Goal: Task Accomplishment & Management: Manage account settings

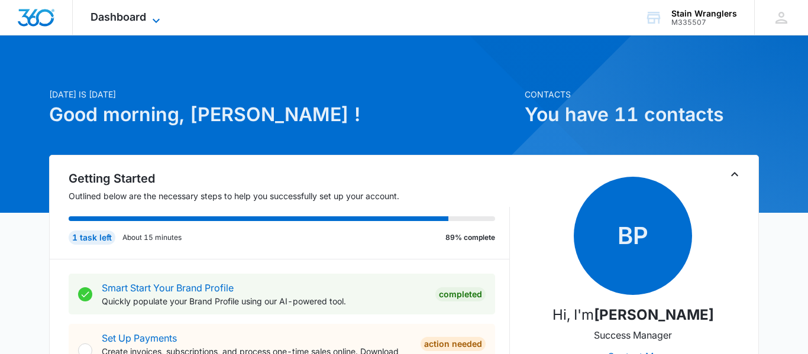
click at [130, 14] on span "Dashboard" at bounding box center [119, 17] width 56 height 12
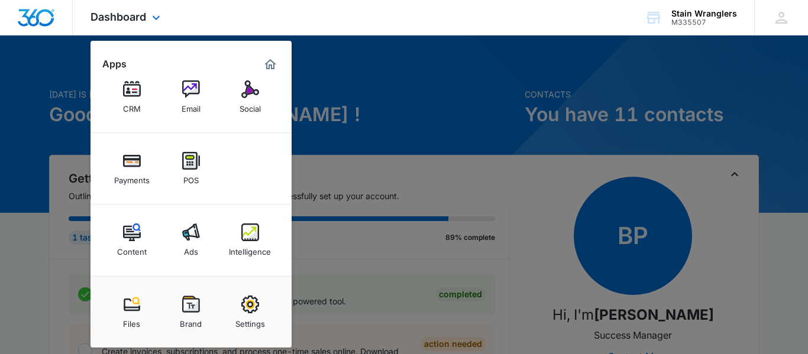
scroll to position [59, 0]
click at [250, 299] on img at bounding box center [250, 305] width 18 height 18
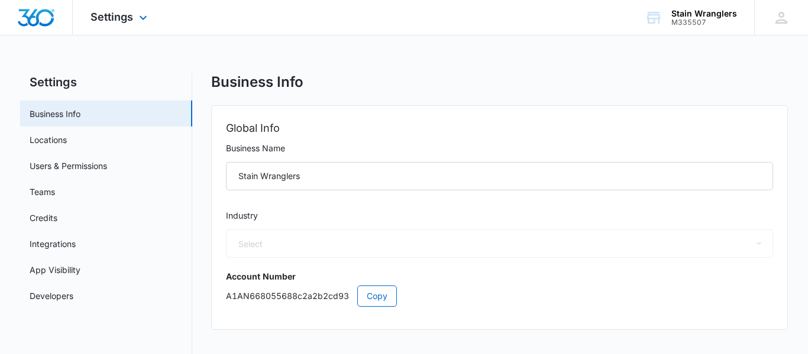
select select "46"
select select "US"
select select "America/[GEOGRAPHIC_DATA]"
click at [67, 146] on link "Locations" at bounding box center [48, 140] width 37 height 12
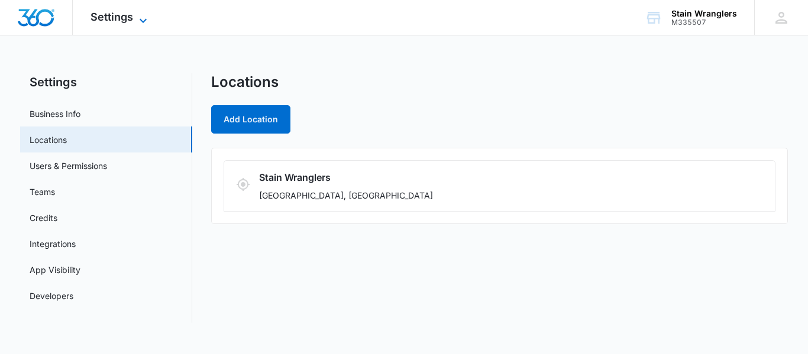
click at [128, 22] on span "Settings" at bounding box center [112, 17] width 43 height 12
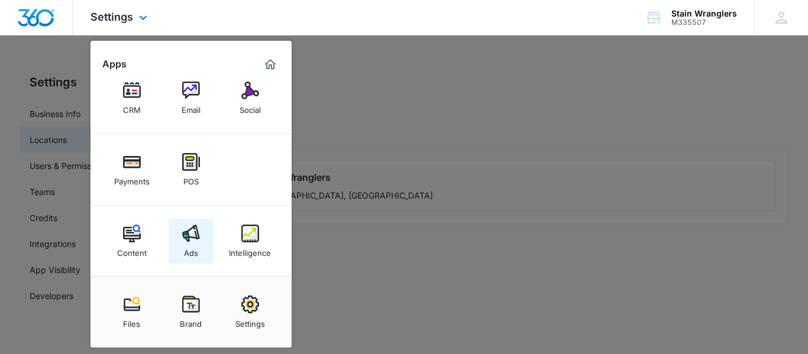
click at [198, 235] on img at bounding box center [191, 234] width 18 height 18
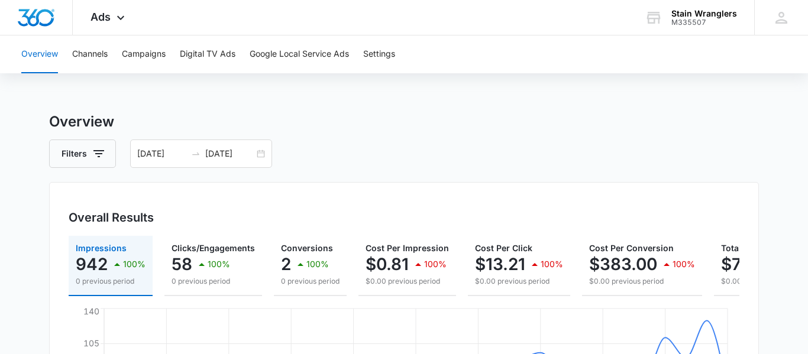
drag, startPoint x: 417, startPoint y: 226, endPoint x: 511, endPoint y: 218, distance: 94.4
click at [511, 218] on div "Overall Results" at bounding box center [404, 218] width 671 height 18
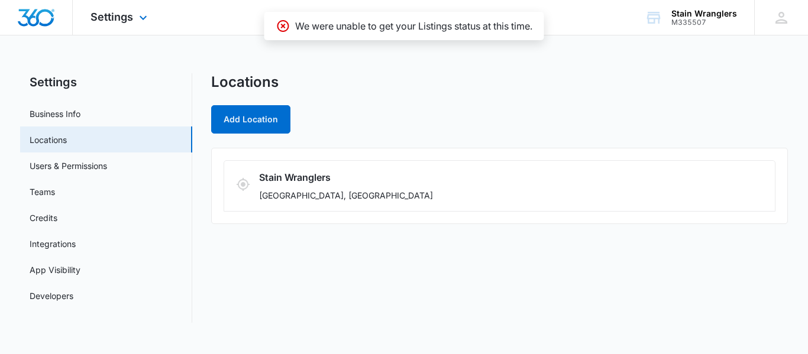
click at [138, 25] on div "Settings Apps Reputation Websites Forms CRM Email Social Payments POS Content A…" at bounding box center [120, 17] width 95 height 35
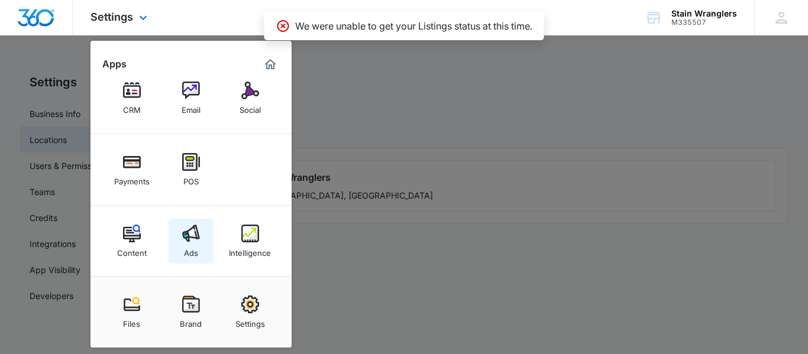
click at [195, 244] on div "Ads" at bounding box center [191, 250] width 14 height 15
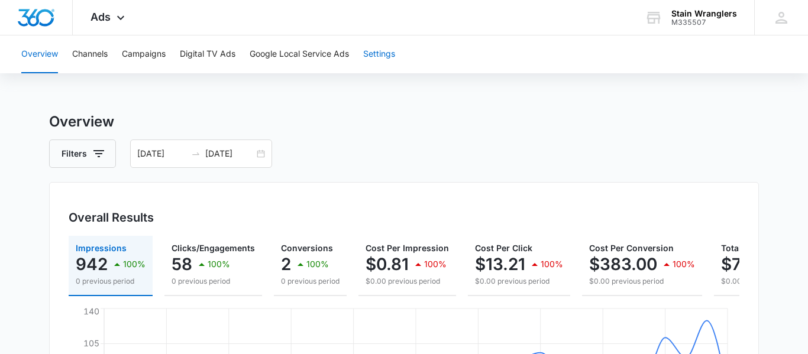
click at [387, 47] on button "Settings" at bounding box center [379, 54] width 32 height 38
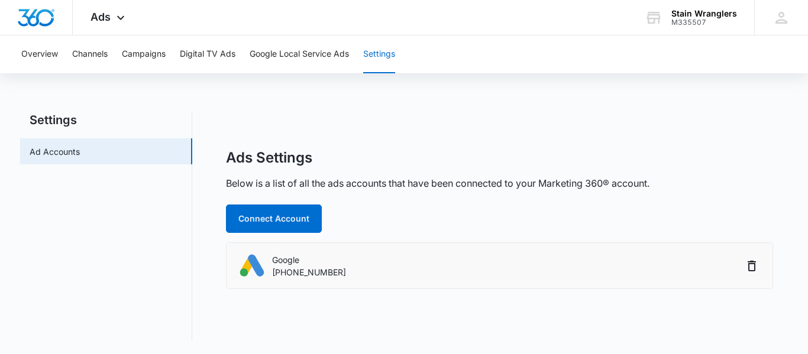
scroll to position [1, 0]
click at [289, 253] on p "Google" at bounding box center [309, 259] width 74 height 12
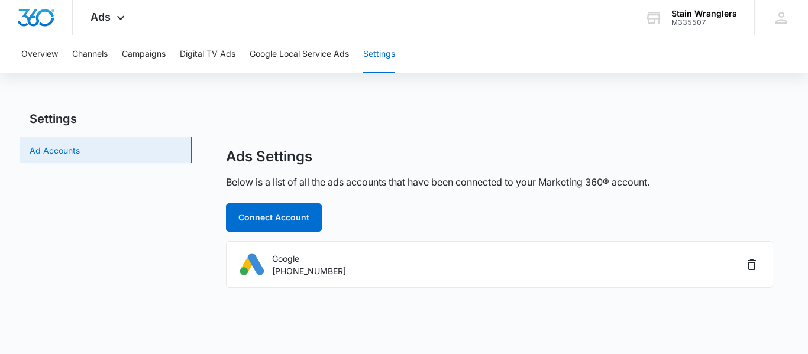
click at [63, 151] on link "Ad Accounts" at bounding box center [55, 150] width 50 height 12
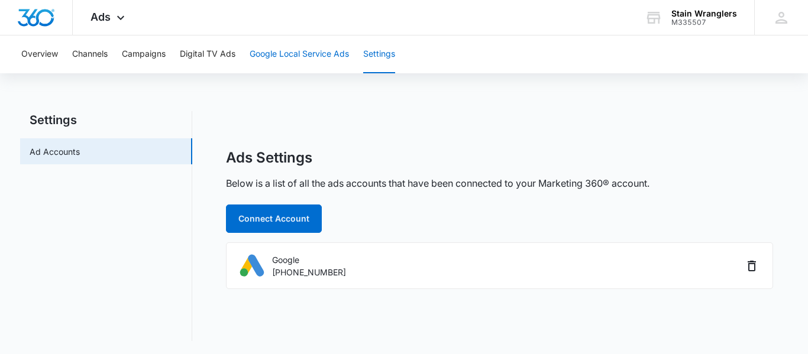
click at [300, 60] on button "Google Local Service Ads" at bounding box center [299, 54] width 99 height 38
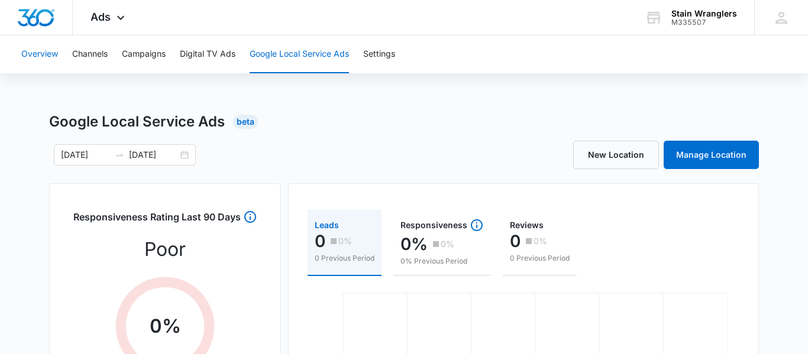
click at [41, 54] on button "Overview" at bounding box center [39, 54] width 37 height 38
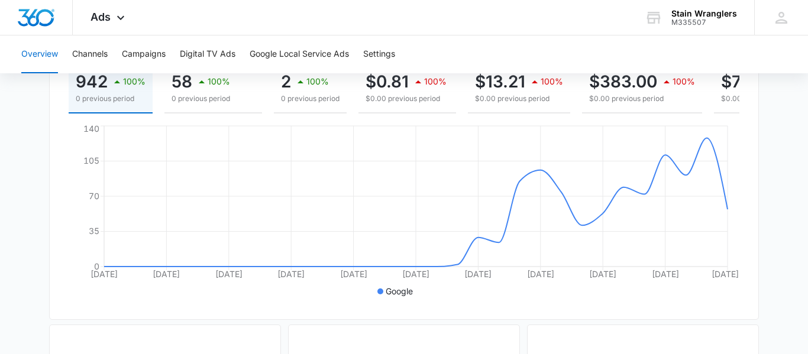
scroll to position [183, 0]
drag, startPoint x: 311, startPoint y: 114, endPoint x: 328, endPoint y: 114, distance: 17.2
click at [328, 114] on div "Impressions 942 100% 0 previous period Clicks/Engagements 58 100% 0 previous pe…" at bounding box center [404, 176] width 671 height 247
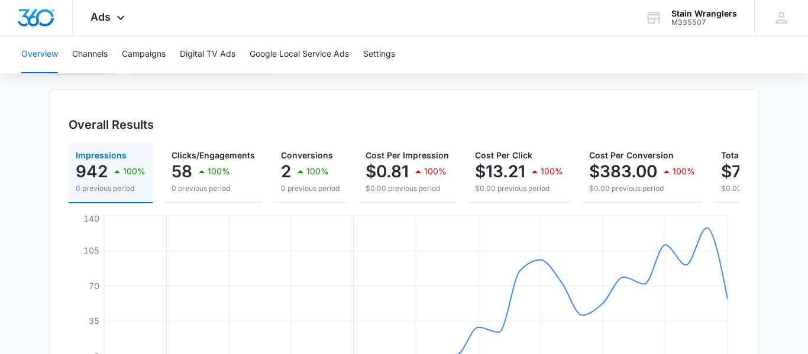
scroll to position [92, 0]
click at [112, 24] on div "Ads Apps Reputation Websites Forms CRM Email Social Payments POS Content Ads In…" at bounding box center [109, 17] width 73 height 35
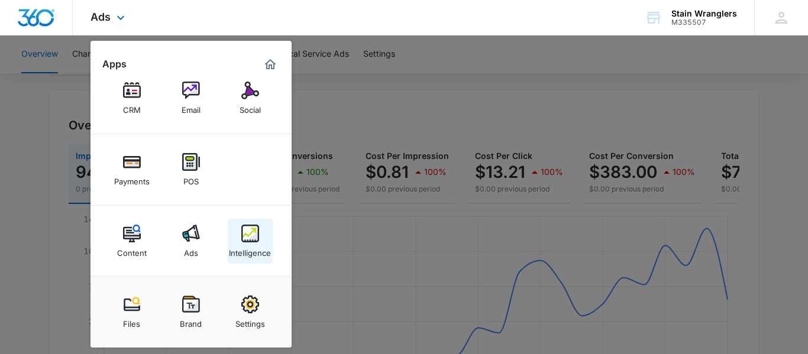
click at [248, 257] on div "Intelligence" at bounding box center [250, 250] width 42 height 15
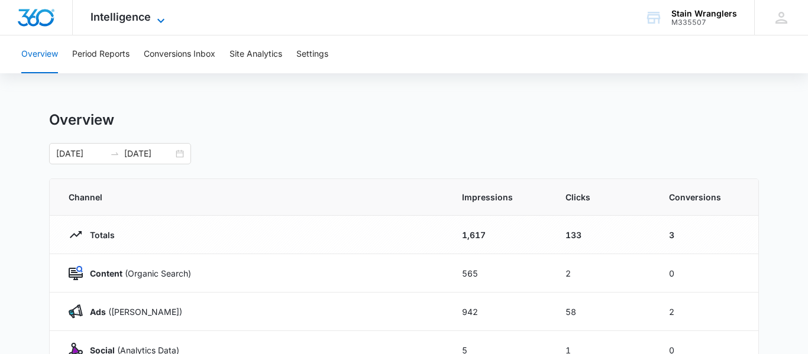
click at [105, 22] on span "Intelligence" at bounding box center [121, 17] width 60 height 12
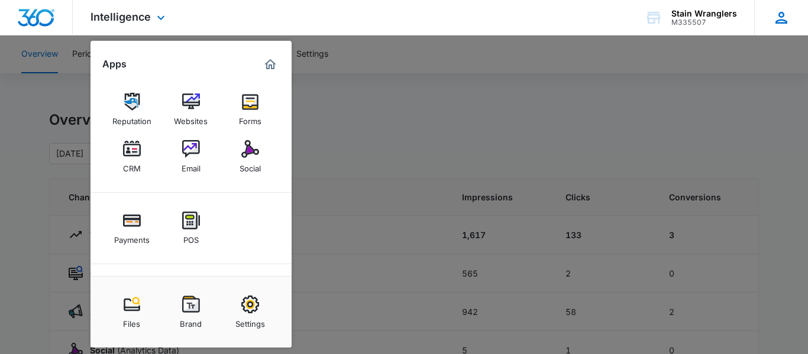
click at [790, 1] on div "JB [PERSON_NAME] [PERSON_NAME][EMAIL_ADDRESS][PERSON_NAME][DOMAIN_NAME] My Prof…" at bounding box center [781, 17] width 54 height 35
